Goal: Transaction & Acquisition: Purchase product/service

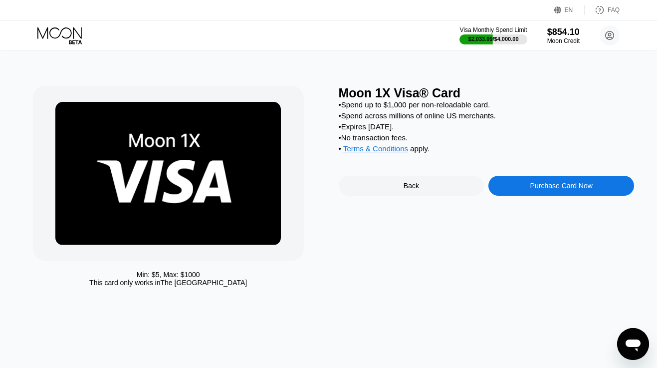
click at [80, 36] on icon at bounding box center [59, 32] width 44 height 11
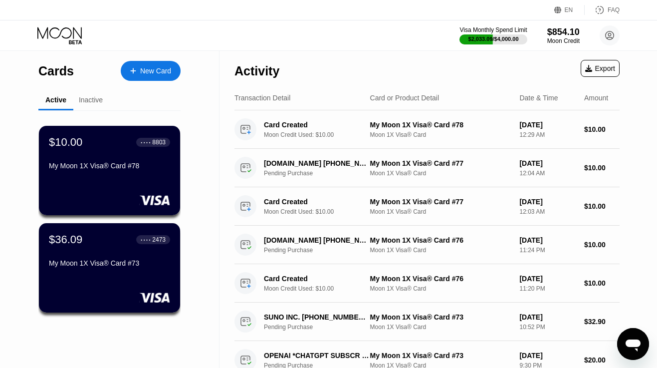
click at [65, 37] on icon at bounding box center [60, 35] width 46 height 17
click at [117, 181] on div "$10.00 ● ● ● ● 8803 My Moon 1X Visa® Card #78" at bounding box center [109, 170] width 143 height 90
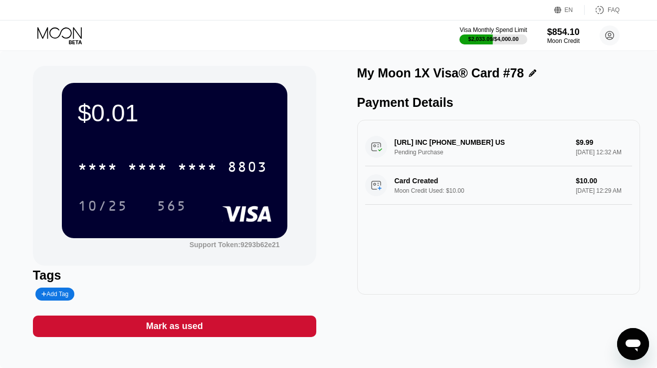
click at [163, 326] on div "Mark as used" at bounding box center [174, 325] width 57 height 11
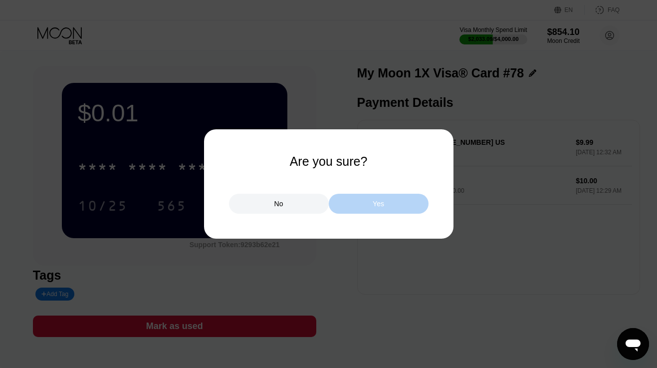
click at [353, 204] on div "Yes" at bounding box center [379, 204] width 100 height 20
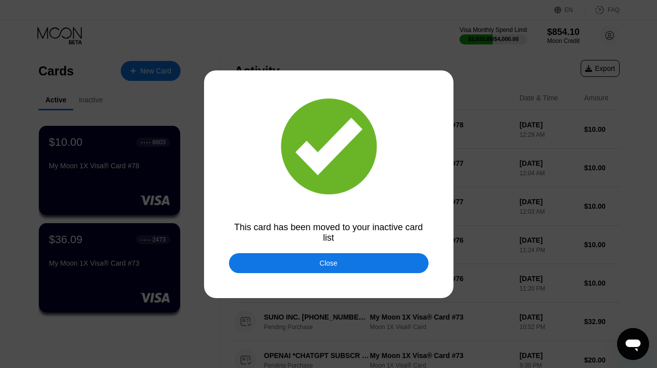
click at [354, 263] on div "Close" at bounding box center [329, 263] width 200 height 20
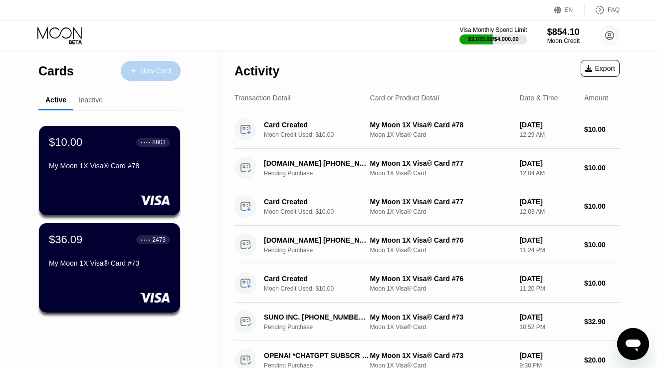
click at [142, 73] on div "New Card" at bounding box center [155, 71] width 31 height 8
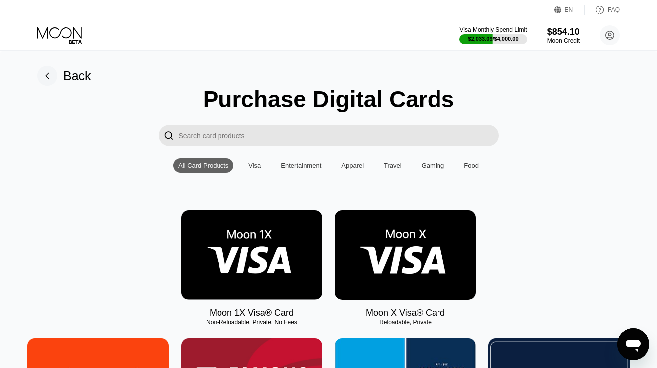
click at [247, 239] on img at bounding box center [251, 254] width 141 height 89
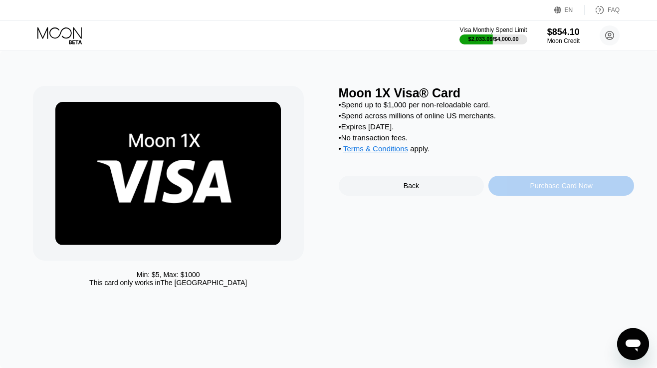
click at [521, 186] on div "Purchase Card Now" at bounding box center [561, 186] width 146 height 20
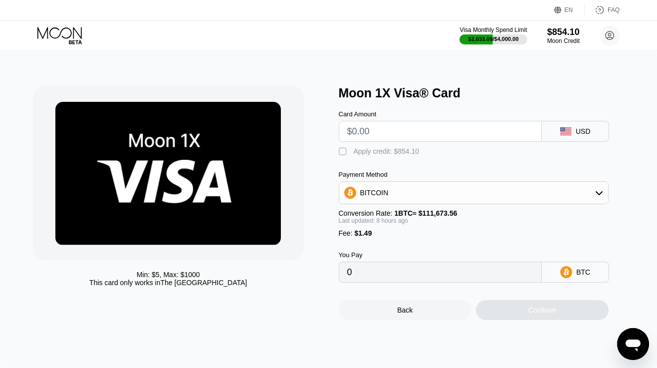
click at [446, 131] on input "text" at bounding box center [440, 131] width 187 height 20
type input "$1"
type input "0.00002243"
type input "$19"
type input "0.00018451"
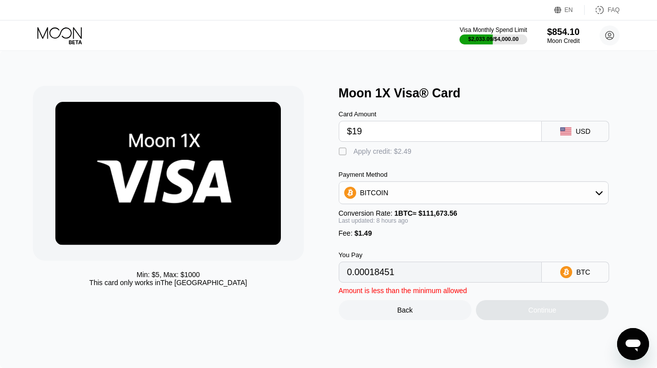
type input "$190"
type input "0.00172431"
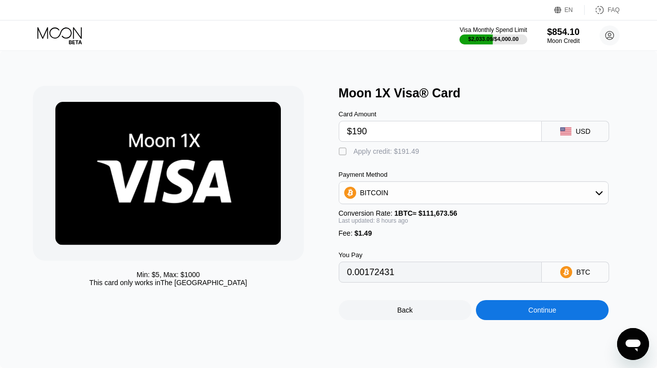
type input "$190"
click at [412, 151] on div "Apply credit: $191.49" at bounding box center [387, 151] width 66 height 8
type input "0"
click at [501, 311] on div "Continue" at bounding box center [542, 310] width 133 height 20
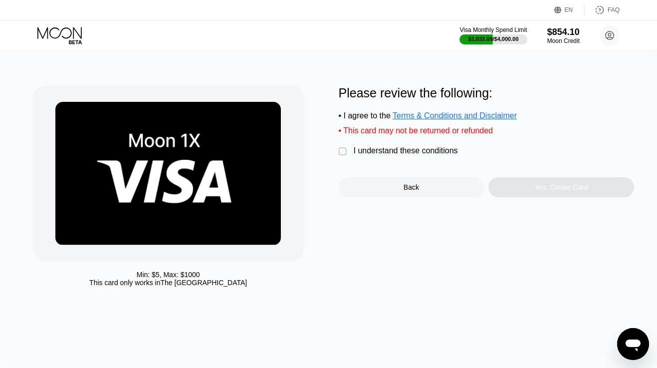
click at [431, 153] on div "I understand these conditions" at bounding box center [406, 150] width 104 height 9
click at [497, 182] on div "Yes, Create Card" at bounding box center [561, 187] width 146 height 20
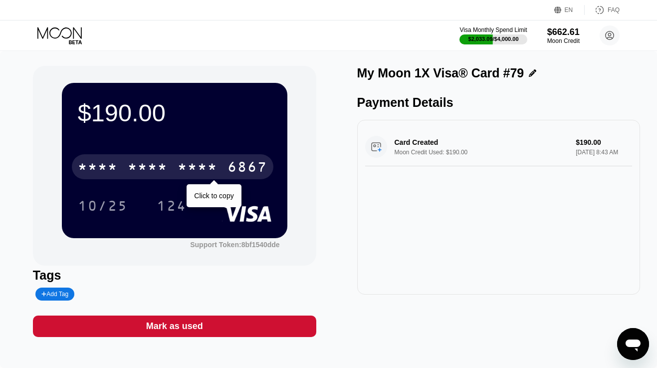
click at [230, 165] on div "6867" at bounding box center [248, 168] width 40 height 16
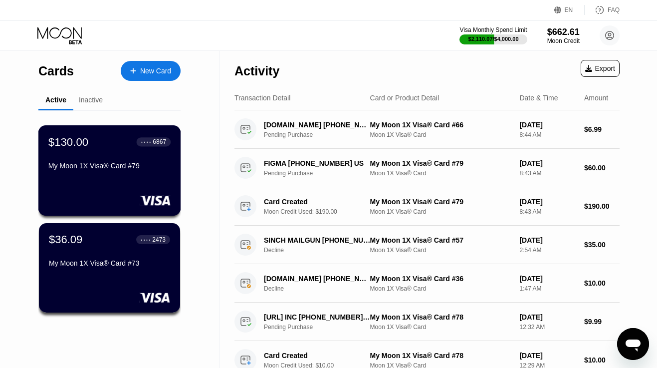
click at [103, 173] on div "My Moon 1X Visa® Card #79" at bounding box center [109, 168] width 122 height 12
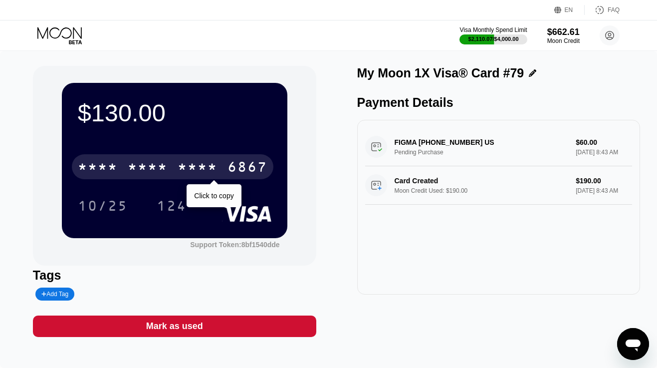
click at [189, 171] on div "* * * *" at bounding box center [198, 168] width 40 height 16
click at [189, 171] on div "2199" at bounding box center [198, 168] width 40 height 16
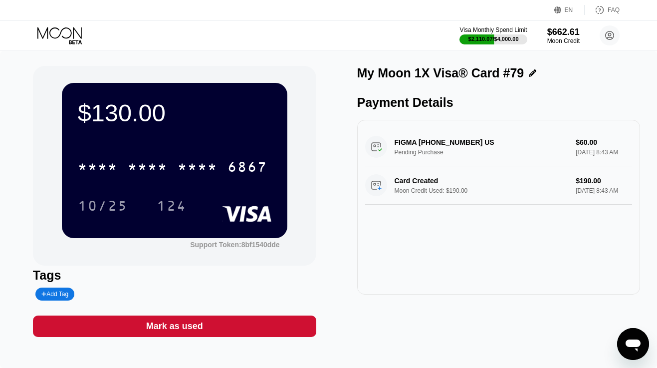
click at [50, 32] on icon at bounding box center [59, 32] width 44 height 11
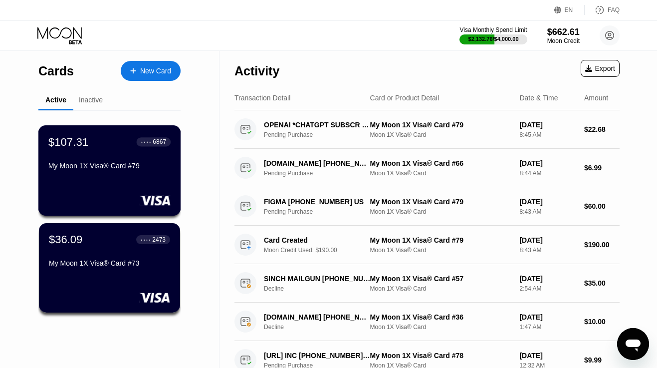
click at [106, 190] on div "$107.31 ● ● ● ● 6867 My Moon 1X Visa® Card #79" at bounding box center [109, 170] width 143 height 90
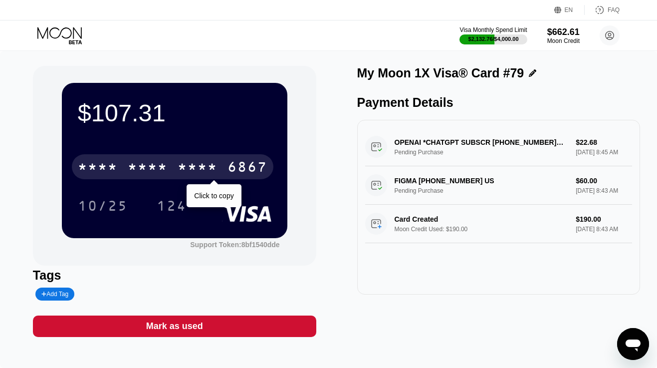
click at [167, 171] on div "* * * *" at bounding box center [148, 168] width 40 height 16
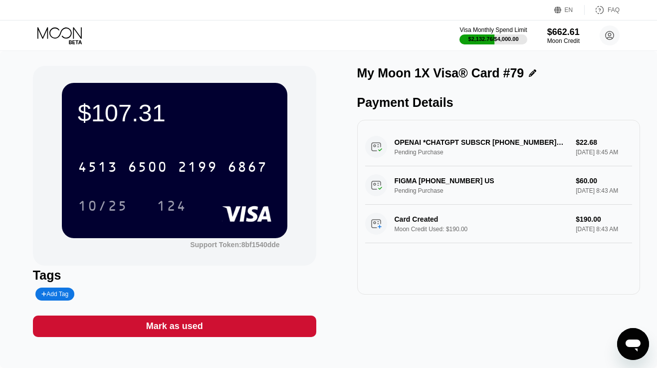
click at [61, 22] on div "Visa Monthly Spend Limit $2,132.76 / $4,000.00 $662.61 Moon Credit danydasstee@…" at bounding box center [328, 35] width 657 height 30
click at [61, 32] on icon at bounding box center [59, 32] width 44 height 11
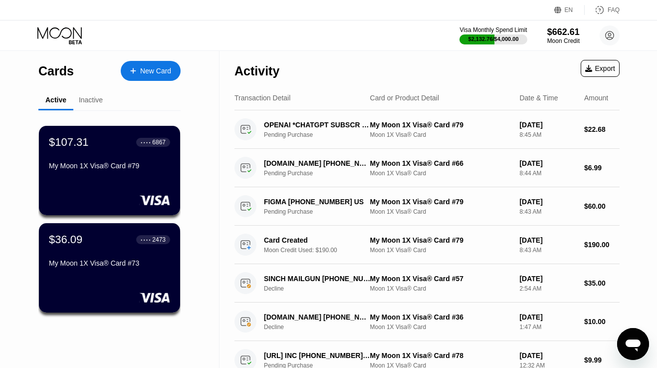
click at [92, 261] on div "My Moon 1X Visa® Card #73" at bounding box center [109, 263] width 121 height 8
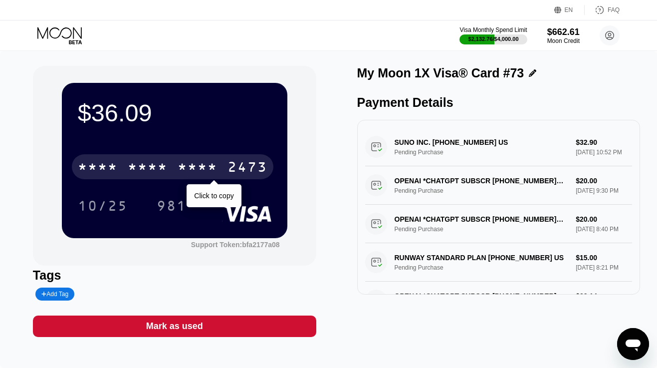
click at [169, 165] on div "* * * * * * * * * * * * 2473" at bounding box center [173, 166] width 202 height 25
click at [169, 165] on div "4513 6500 2731 2473" at bounding box center [173, 166] width 202 height 25
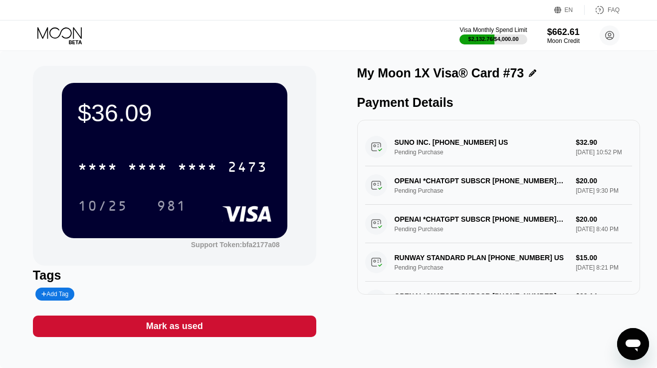
click at [62, 32] on icon at bounding box center [60, 35] width 46 height 17
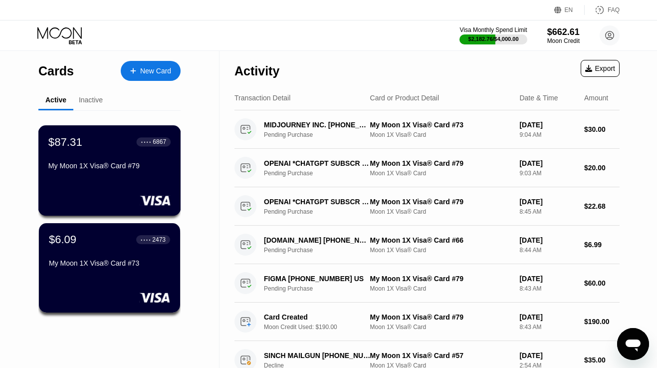
click at [121, 151] on div "$87.31 ● ● ● ● 6867 My Moon 1X Visa® Card #79" at bounding box center [109, 154] width 122 height 38
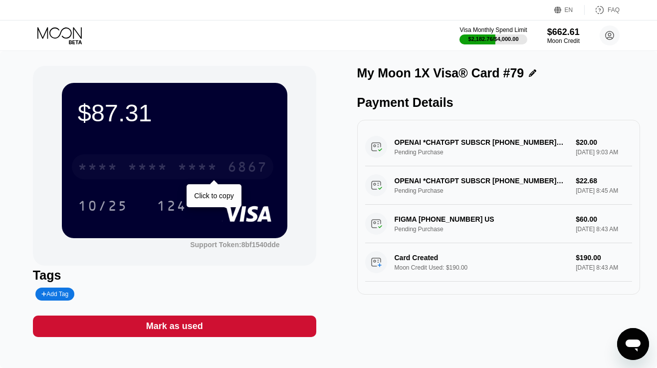
click at [152, 173] on div "* * * *" at bounding box center [148, 168] width 40 height 16
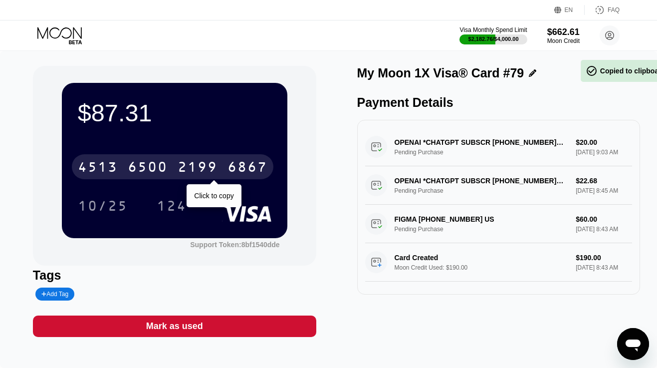
click at [152, 173] on div "6500" at bounding box center [148, 168] width 40 height 16
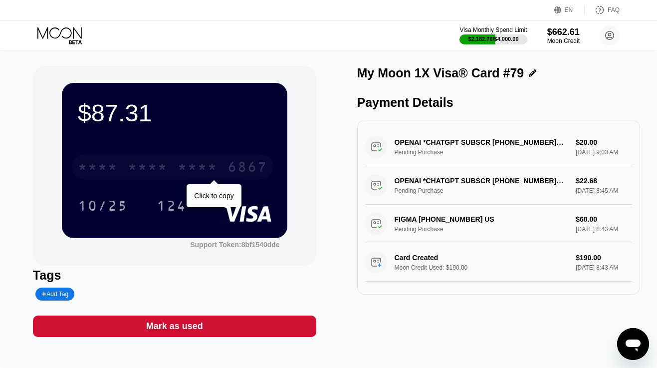
click at [143, 163] on div "* * * *" at bounding box center [148, 168] width 40 height 16
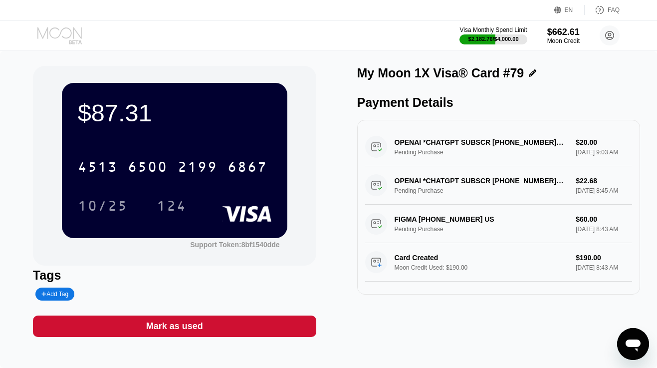
click at [73, 37] on icon at bounding box center [60, 35] width 46 height 17
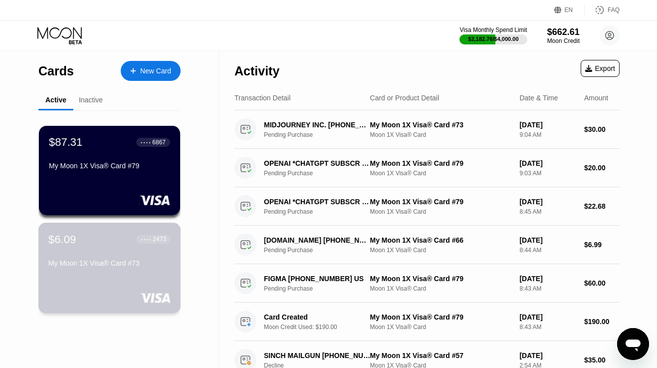
click at [106, 263] on div "My Moon 1X Visa® Card #73" at bounding box center [109, 263] width 122 height 8
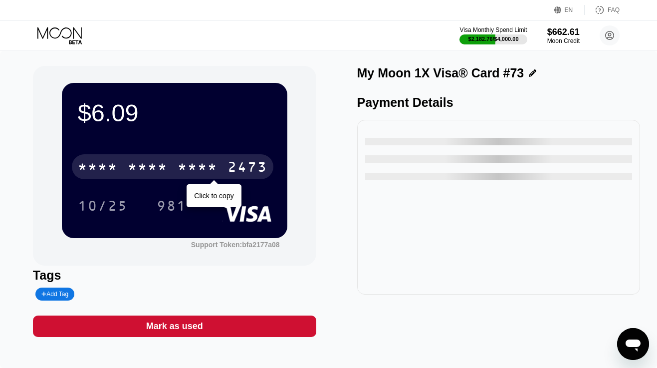
click at [131, 173] on div "* * * *" at bounding box center [148, 168] width 40 height 16
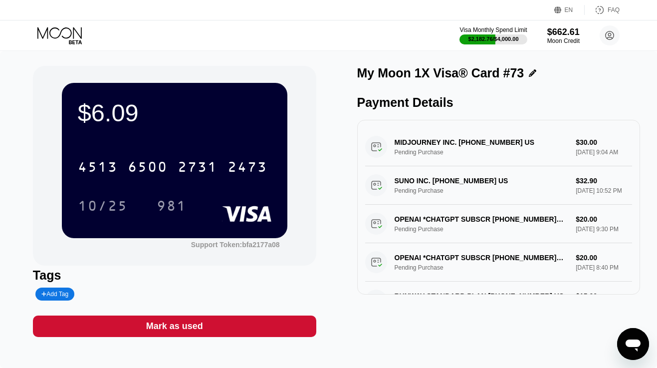
click at [202, 326] on div "Mark as used" at bounding box center [174, 325] width 57 height 11
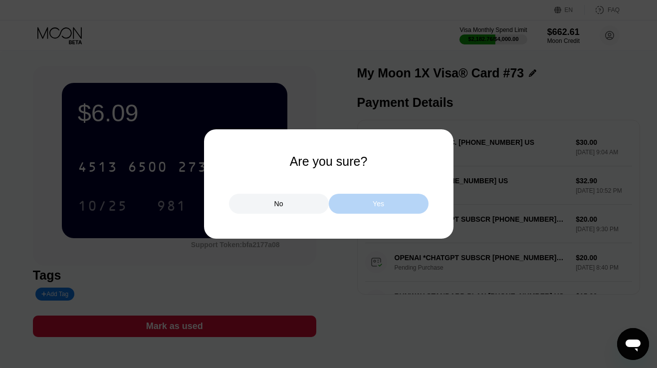
click at [362, 208] on div "Yes" at bounding box center [379, 204] width 100 height 20
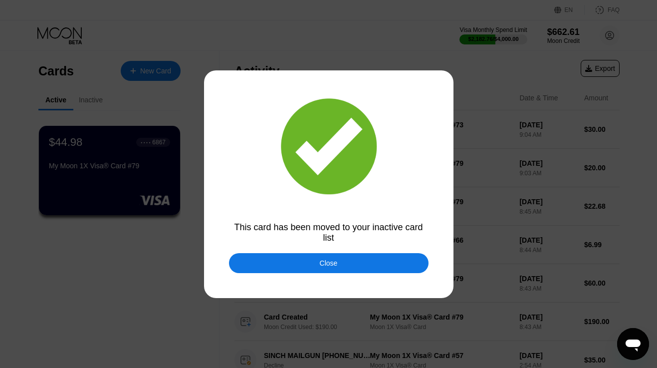
click at [353, 265] on div "Close" at bounding box center [329, 263] width 200 height 20
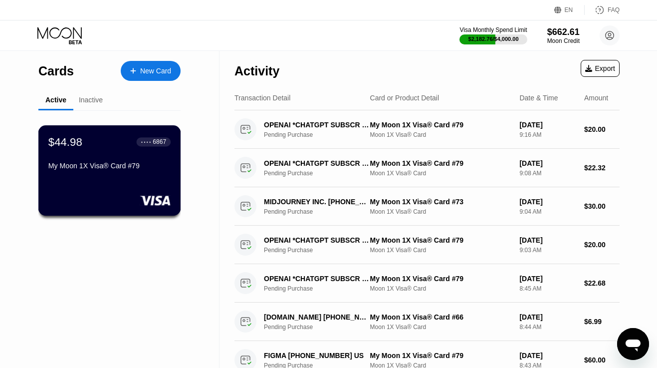
click at [121, 169] on div "My Moon 1X Visa® Card #79" at bounding box center [109, 166] width 122 height 8
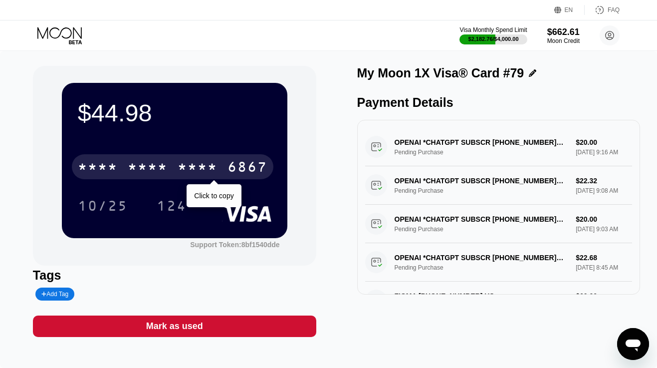
click at [136, 163] on div "* * * *" at bounding box center [148, 168] width 40 height 16
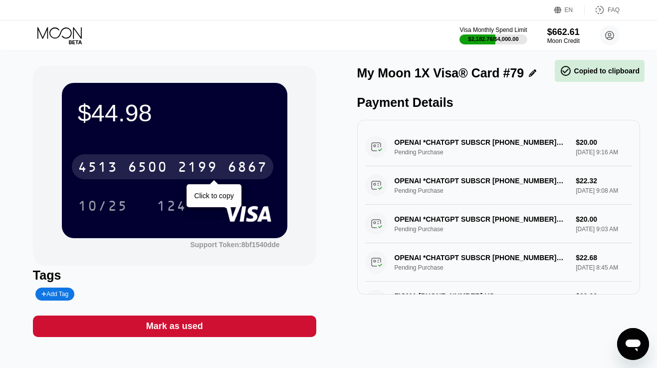
click at [136, 163] on div "6500" at bounding box center [148, 168] width 40 height 16
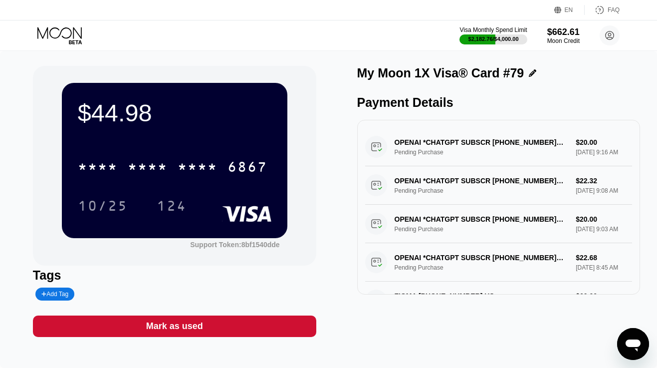
click at [76, 31] on icon at bounding box center [59, 32] width 44 height 11
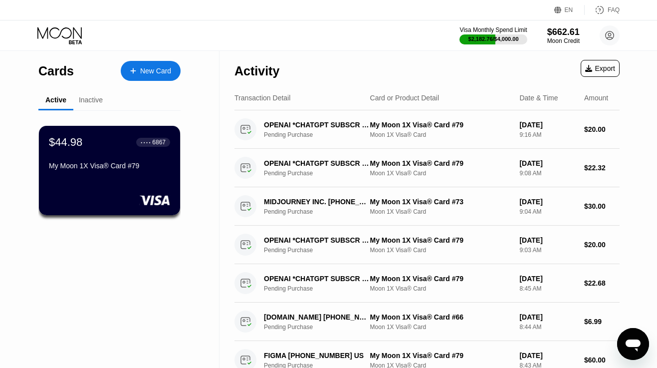
click at [163, 71] on div "New Card" at bounding box center [155, 71] width 31 height 8
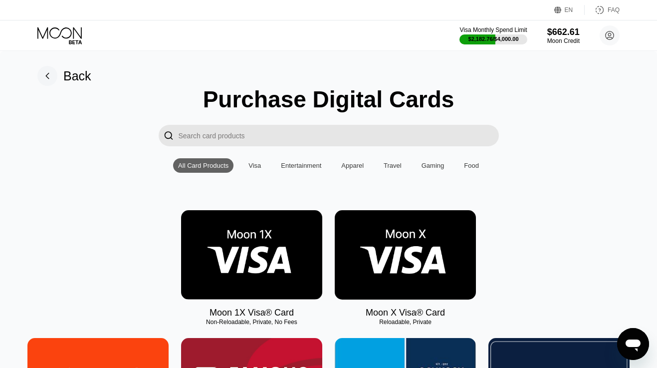
click at [263, 258] on img at bounding box center [251, 254] width 141 height 89
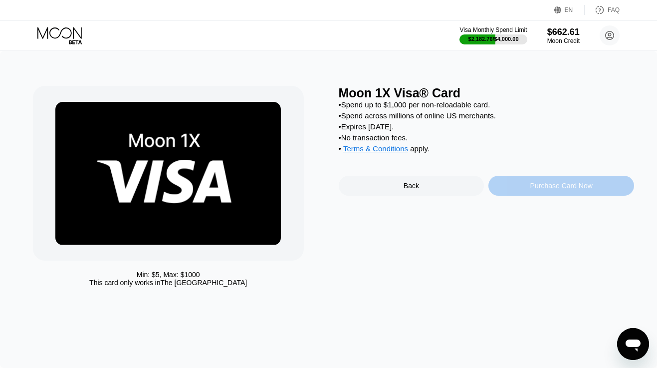
click at [528, 186] on div "Purchase Card Now" at bounding box center [561, 186] width 146 height 20
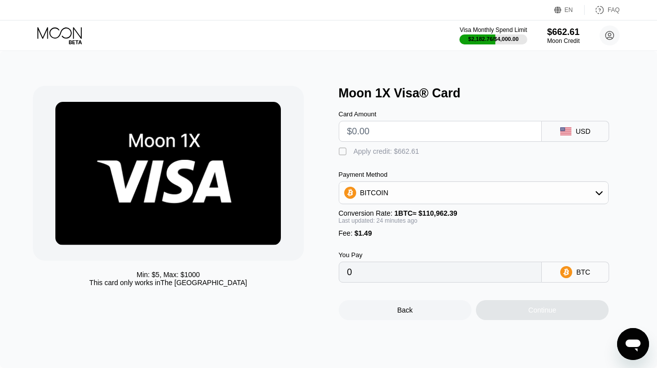
click at [405, 120] on div "Card Amount" at bounding box center [441, 125] width 204 height 31
click at [401, 135] on input "text" at bounding box center [440, 131] width 187 height 20
type input "$1"
type input "0.00002246"
type input "$19"
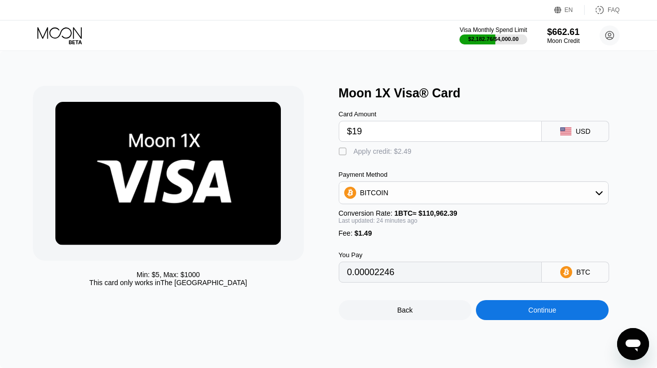
type input "0.00018476"
type input "$190"
type input "0.00172667"
type input "$190"
click at [379, 149] on div "Apply credit: $191.49" at bounding box center [387, 151] width 66 height 8
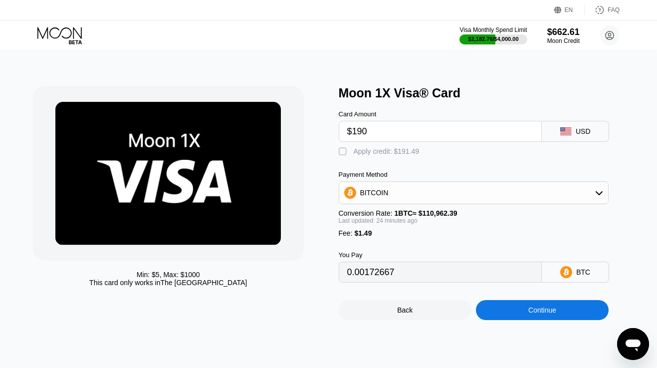
type input "0"
click at [491, 306] on div "Continue" at bounding box center [542, 310] width 133 height 20
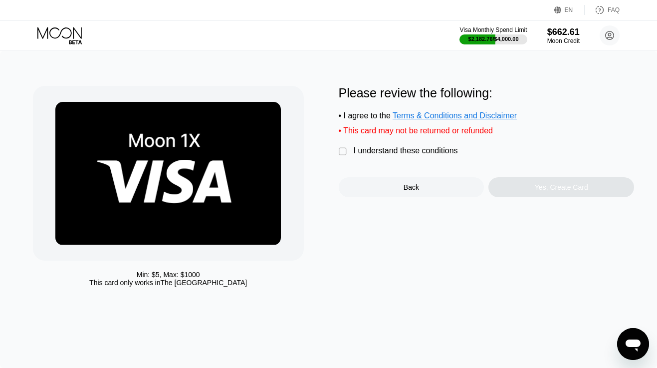
click at [430, 143] on div "Please review the following: • I agree to the Terms & Conditions and Disclaimer…" at bounding box center [487, 141] width 296 height 111
click at [432, 150] on div "I understand these conditions" at bounding box center [406, 150] width 104 height 9
click at [506, 194] on div "Yes, Create Card" at bounding box center [561, 187] width 146 height 20
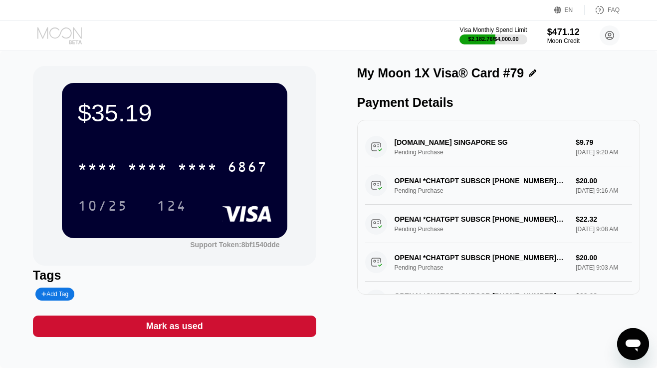
click at [62, 29] on icon at bounding box center [59, 32] width 44 height 11
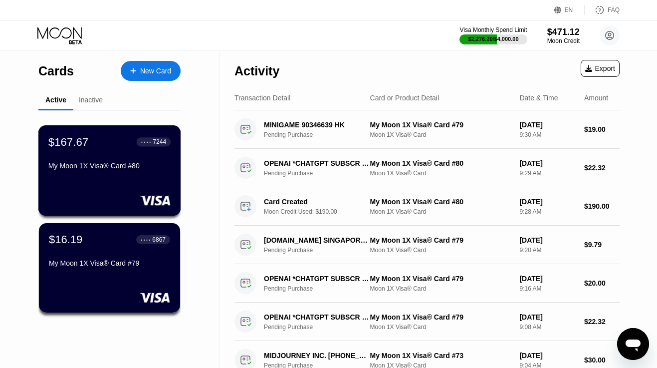
click at [92, 149] on div "$167.67 ● ● ● ● 7244 My Moon 1X Visa® Card #80" at bounding box center [109, 154] width 122 height 38
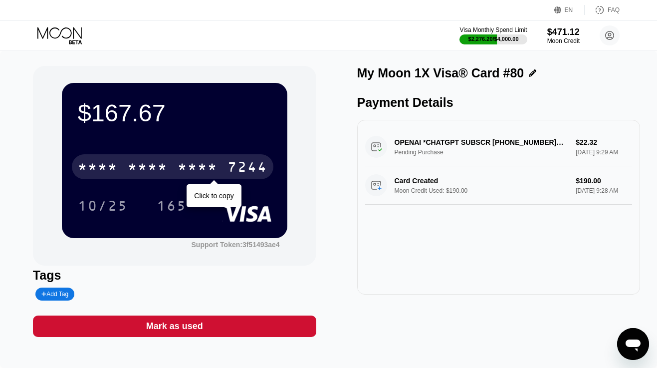
click at [229, 166] on div "7244" at bounding box center [248, 168] width 40 height 16
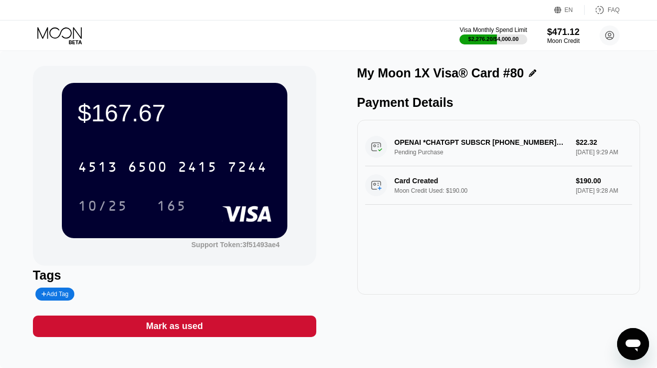
click at [68, 32] on icon at bounding box center [60, 35] width 46 height 17
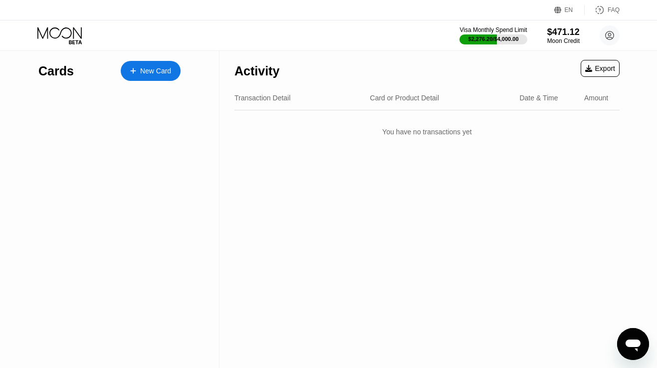
click at [68, 32] on icon at bounding box center [60, 35] width 46 height 17
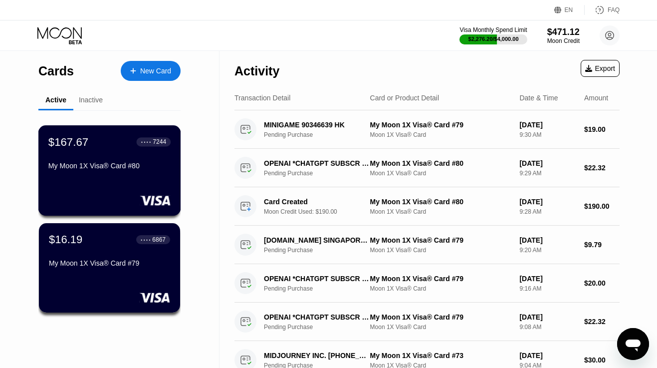
click at [99, 173] on div "My Moon 1X Visa® Card #80" at bounding box center [109, 168] width 122 height 12
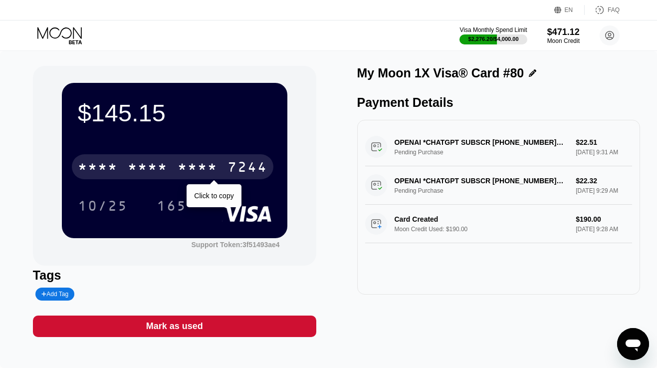
click at [158, 170] on div "* * * *" at bounding box center [148, 168] width 40 height 16
click at [158, 170] on div "6500" at bounding box center [148, 168] width 40 height 16
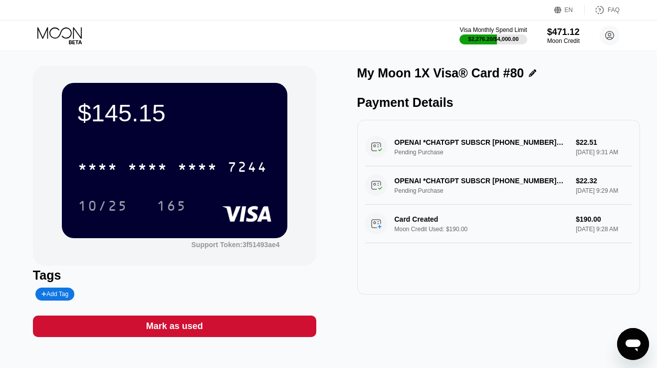
click at [77, 45] on div "Visa Monthly Spend Limit $2,276.20 / $4,000.00 $471.12 Moon Credit [EMAIL_ADDRE…" at bounding box center [328, 35] width 657 height 30
click at [75, 32] on icon at bounding box center [60, 35] width 46 height 17
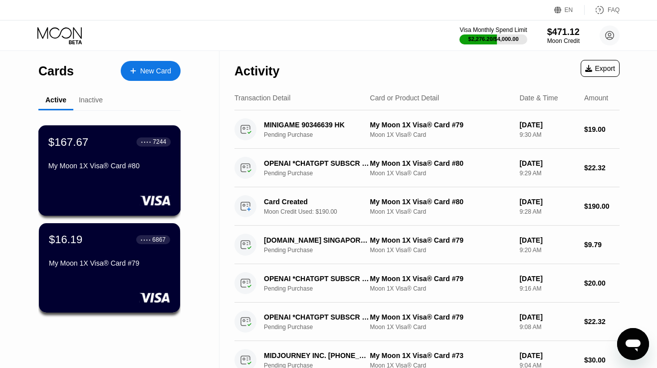
click at [126, 155] on div "$167.67 ● ● ● ● 7244 My Moon 1X Visa® Card #80" at bounding box center [109, 154] width 122 height 38
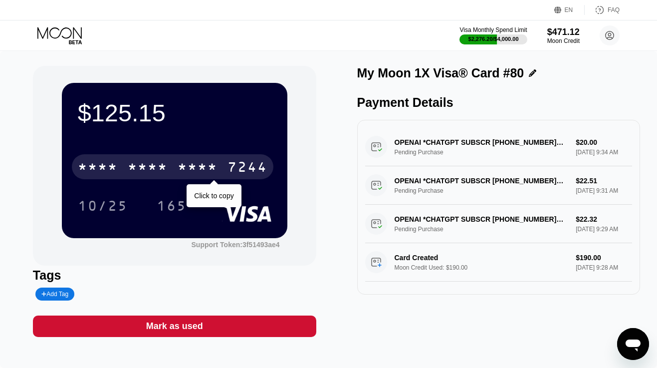
click at [195, 171] on div "* * * *" at bounding box center [198, 168] width 40 height 16
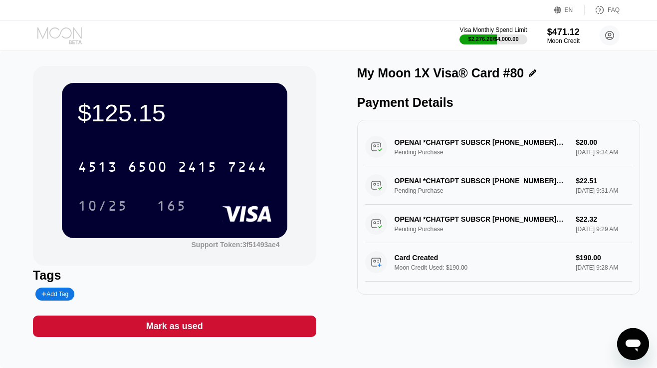
click at [73, 34] on icon at bounding box center [59, 32] width 44 height 11
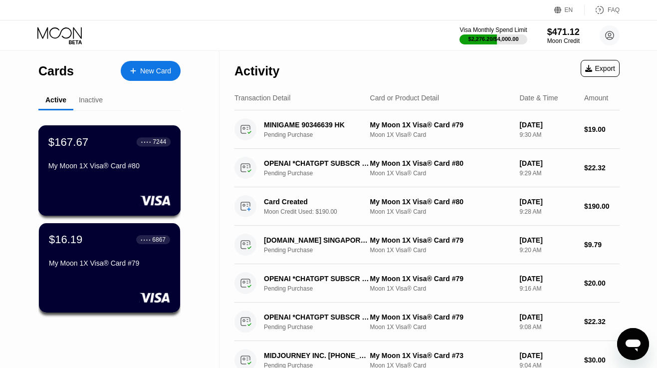
click at [95, 178] on div "$167.67 ● ● ● ● 7244 My Moon 1X Visa® Card #80" at bounding box center [109, 170] width 143 height 90
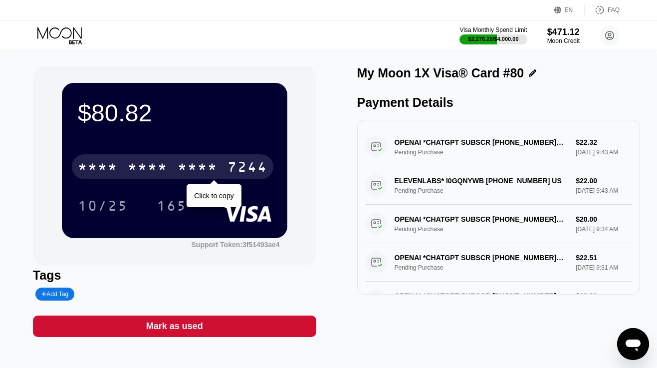
click at [126, 167] on div "* * * * * * * * * * * * 7244" at bounding box center [173, 166] width 202 height 25
click at [126, 167] on div "[CREDIT_CARD_NUMBER]" at bounding box center [173, 166] width 202 height 25
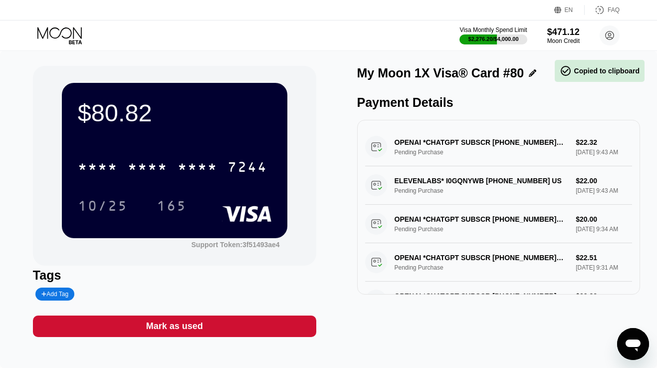
click at [71, 34] on icon at bounding box center [59, 32] width 44 height 11
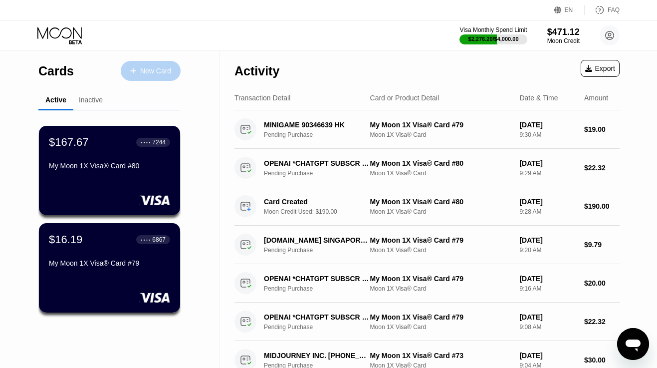
click at [150, 72] on div "New Card" at bounding box center [155, 71] width 31 height 8
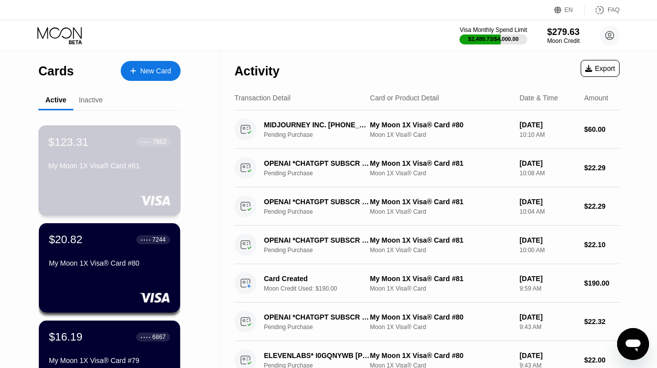
click at [108, 163] on div "My Moon 1X Visa® Card #81" at bounding box center [109, 166] width 122 height 8
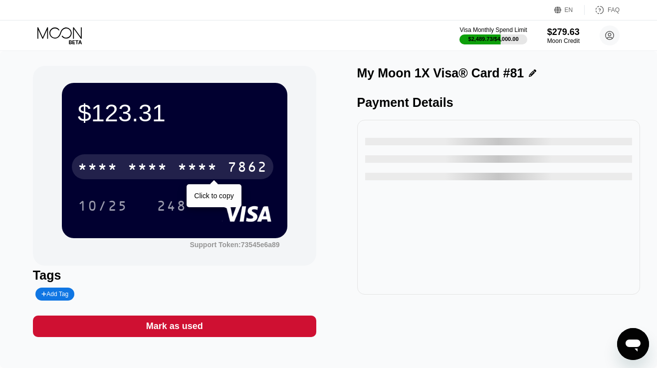
click at [107, 167] on div "* * * *" at bounding box center [98, 168] width 40 height 16
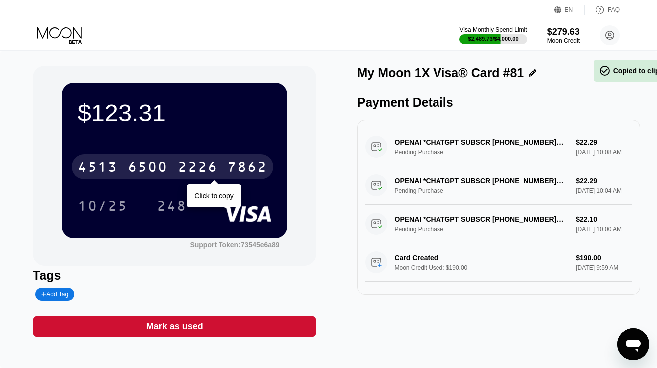
click at [107, 167] on div "4513" at bounding box center [98, 168] width 40 height 16
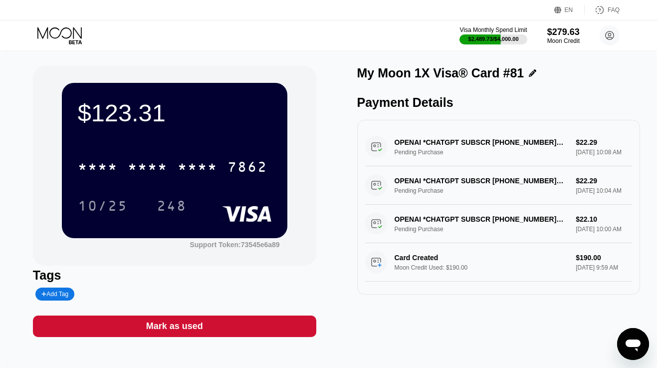
click at [69, 35] on icon at bounding box center [60, 35] width 46 height 17
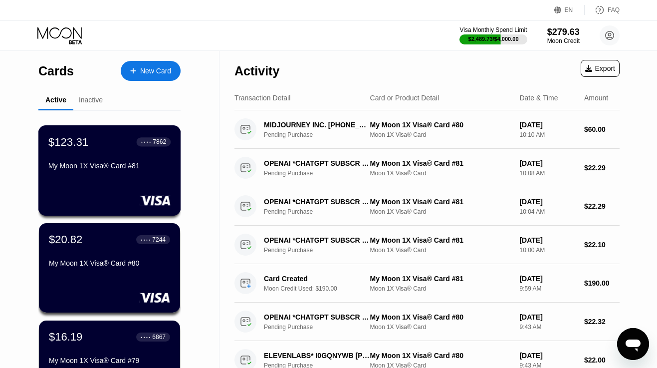
click at [104, 185] on div "$123.31 ● ● ● ● 7862 My Moon 1X Visa® Card #81" at bounding box center [109, 170] width 143 height 90
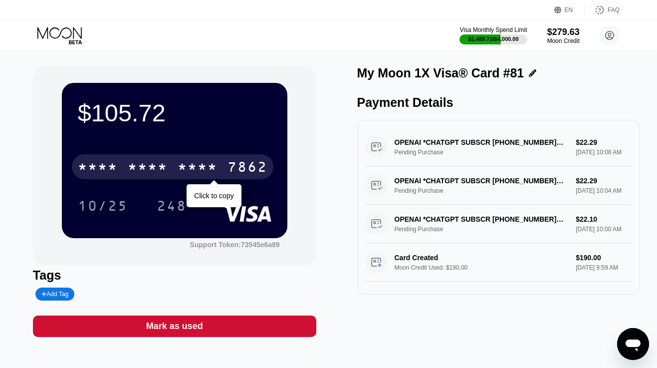
click at [220, 168] on div "* * * * * * * * * * * * 7862" at bounding box center [173, 166] width 202 height 25
click at [220, 168] on div "4513 6500 2226 7862" at bounding box center [173, 166] width 202 height 25
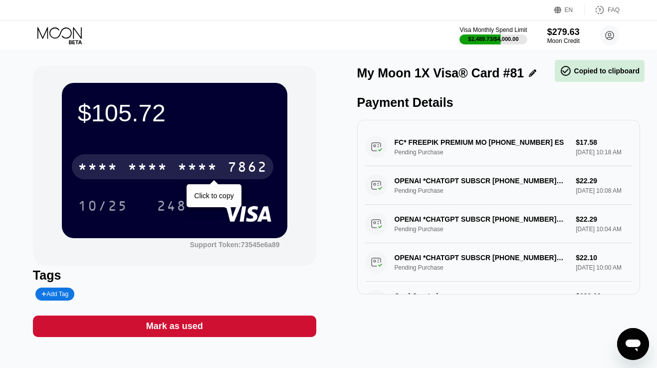
click at [220, 168] on div "* * * * * * * * * * * * 7862" at bounding box center [173, 166] width 202 height 25
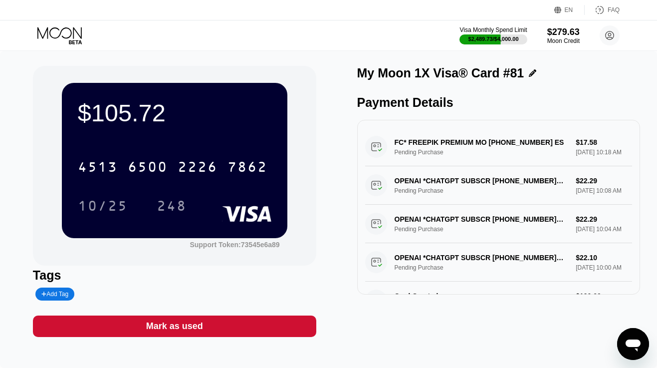
click at [62, 35] on icon at bounding box center [60, 35] width 46 height 17
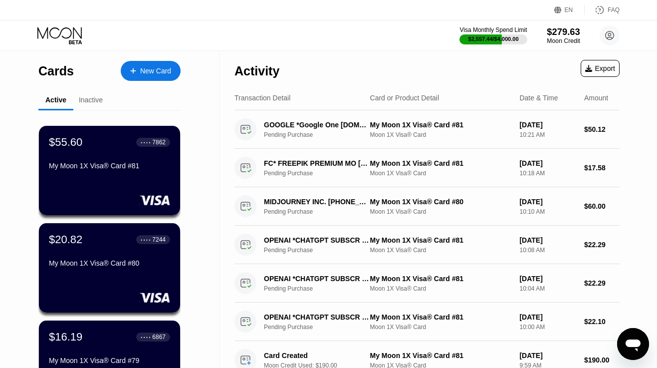
click at [567, 42] on div "Moon Credit" at bounding box center [563, 40] width 33 height 7
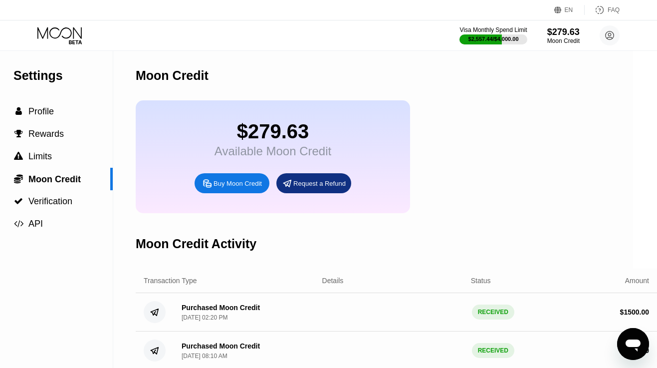
scroll to position [0, 24]
click at [256, 183] on div "Buy Moon Credit" at bounding box center [238, 183] width 48 height 8
type input "0"
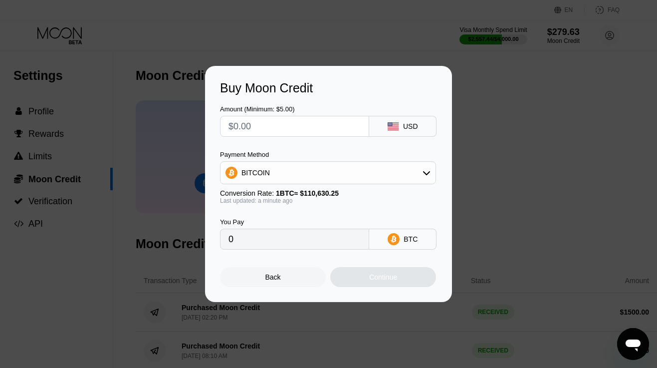
click at [285, 125] on input "text" at bounding box center [295, 126] width 132 height 20
type input "$1"
type input "0.00000904"
type input "$10"
type input "0.00009040"
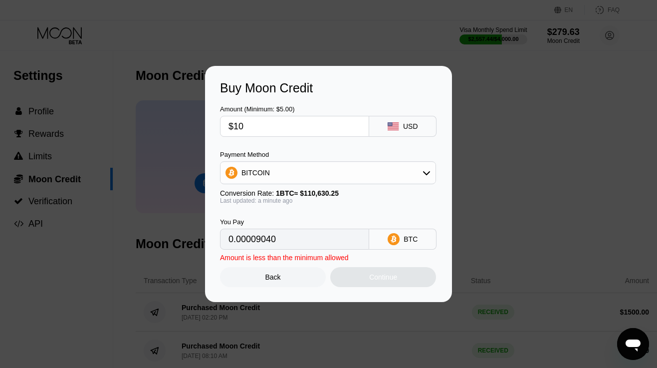
type input "$100"
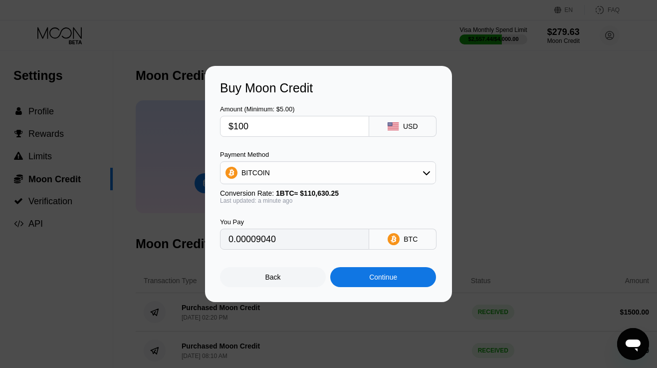
type input "0.00090392"
type input "$1000"
type input "0.00903912"
type input "$1000"
click at [282, 168] on div "BITCOIN" at bounding box center [328, 173] width 215 height 20
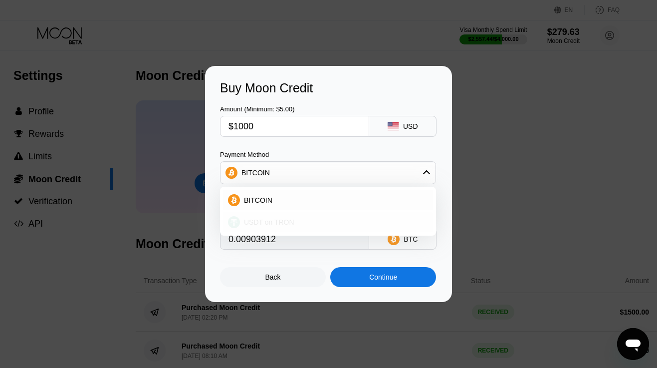
click at [275, 224] on span "USDT on TRON" at bounding box center [269, 222] width 50 height 8
type input "1010.10"
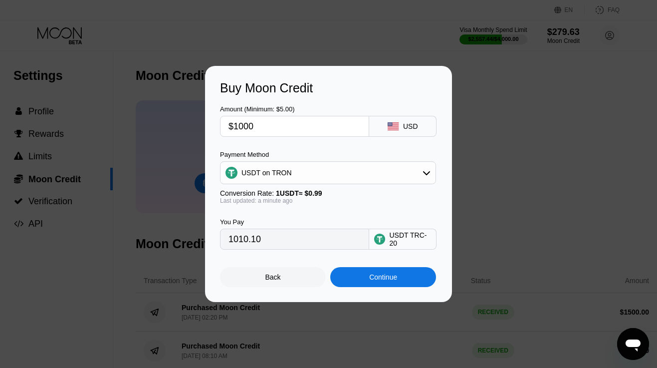
click at [357, 277] on div "Continue" at bounding box center [383, 277] width 106 height 20
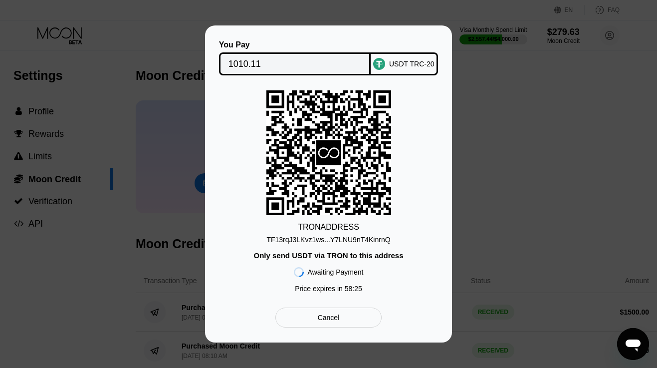
click at [362, 243] on div "TF13rqJ3LKvz1ws...Y7LNU9nT4KinrnQ" at bounding box center [328, 240] width 124 height 8
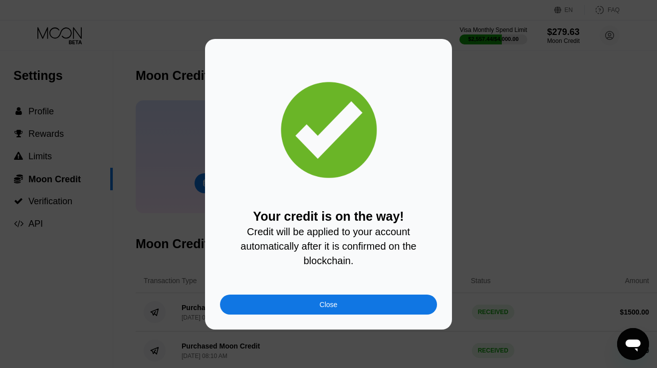
click at [285, 302] on div "Close" at bounding box center [328, 304] width 217 height 20
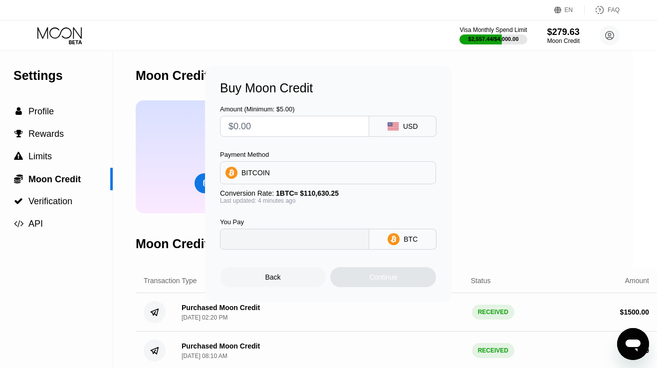
type input "0"
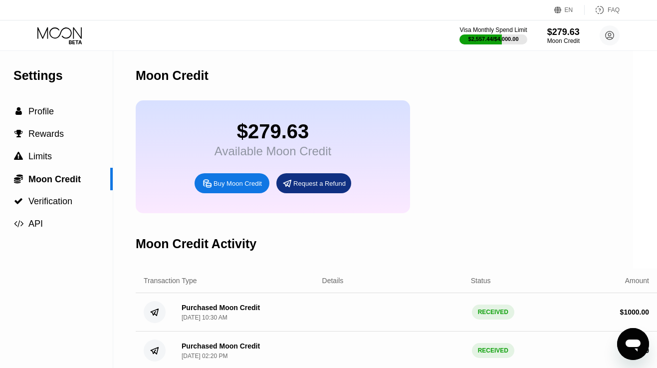
click at [69, 31] on icon at bounding box center [60, 35] width 46 height 17
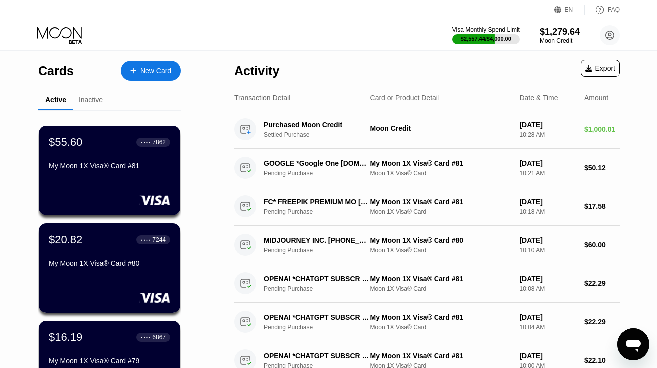
click at [151, 72] on div "New Card" at bounding box center [155, 71] width 31 height 8
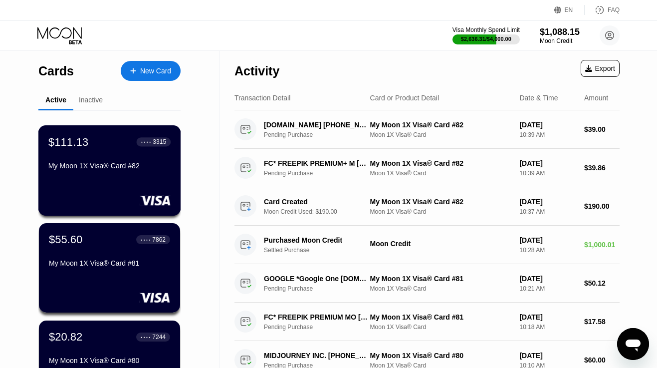
click at [126, 187] on div "$111.13 ● ● ● ● 3315 My Moon 1X Visa® Card #82" at bounding box center [109, 170] width 143 height 90
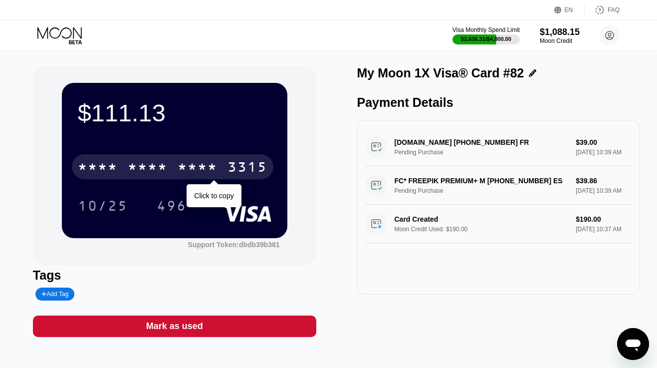
click at [253, 160] on div "* * * * * * * * * * * * 3315" at bounding box center [173, 166] width 202 height 25
click at [253, 160] on div "4513 6500 2772 3315" at bounding box center [173, 166] width 202 height 25
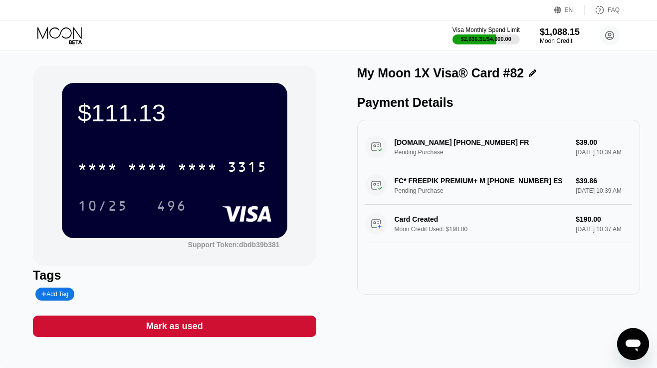
click at [57, 40] on icon at bounding box center [60, 35] width 46 height 17
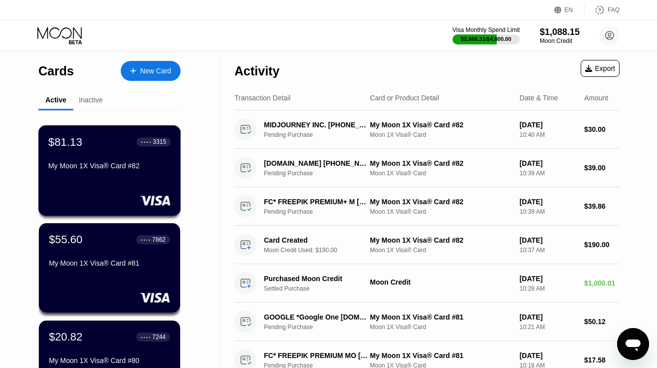
click at [87, 151] on div "$81.13 ● ● ● ● 3315 My Moon 1X Visa® Card #82" at bounding box center [109, 154] width 122 height 38
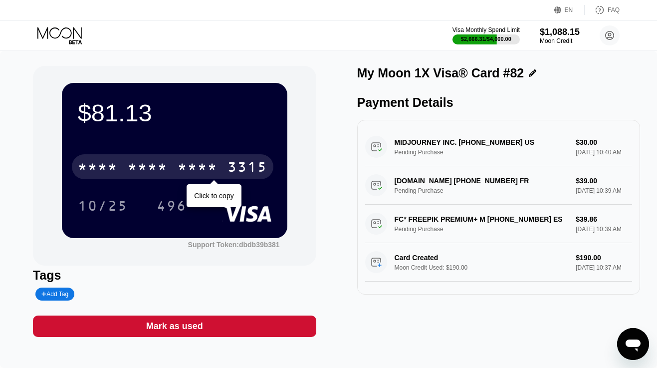
click at [97, 167] on div "* * * *" at bounding box center [98, 168] width 40 height 16
click at [97, 167] on div "4513" at bounding box center [98, 168] width 40 height 16
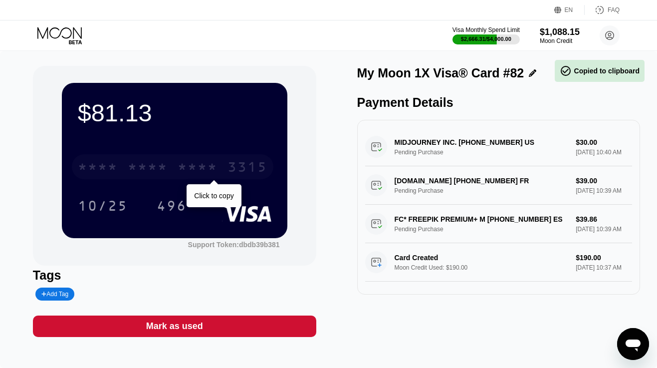
click at [97, 167] on div "* * * *" at bounding box center [98, 168] width 40 height 16
